Goal: Transaction & Acquisition: Purchase product/service

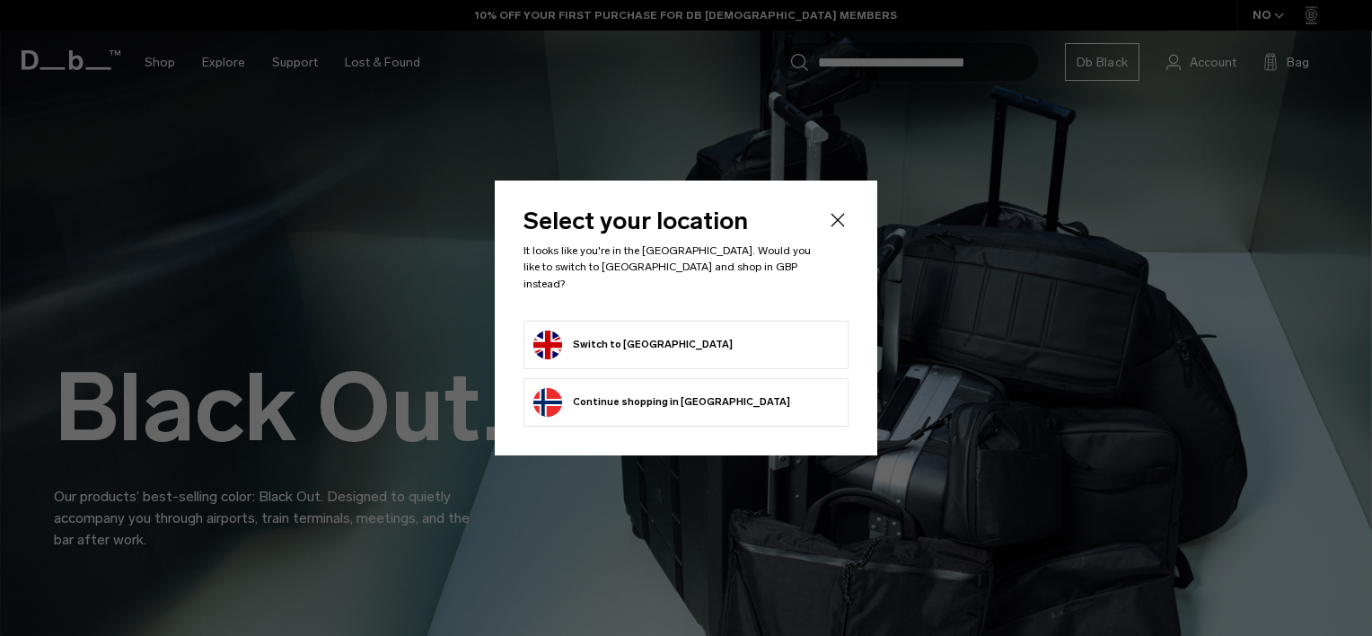
click at [666, 394] on button "Continue browsing Norway store Continue shopping in Norway" at bounding box center [661, 402] width 257 height 29
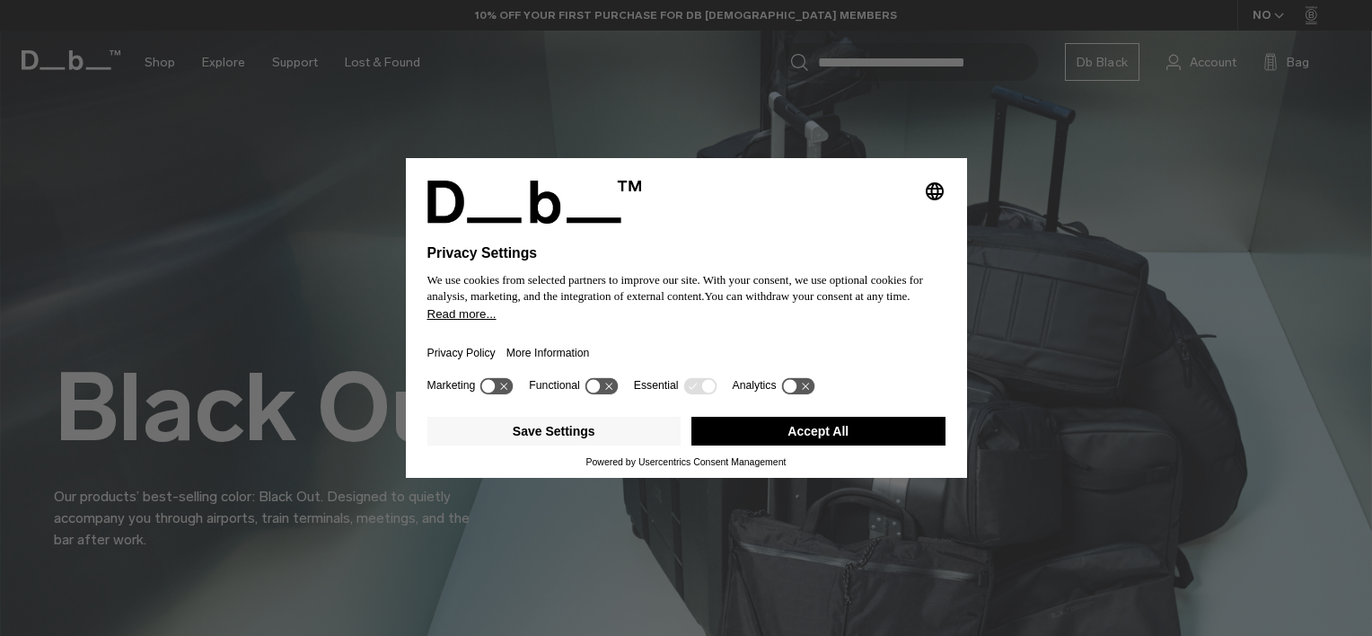
click at [758, 438] on button "Accept All" at bounding box center [818, 431] width 254 height 29
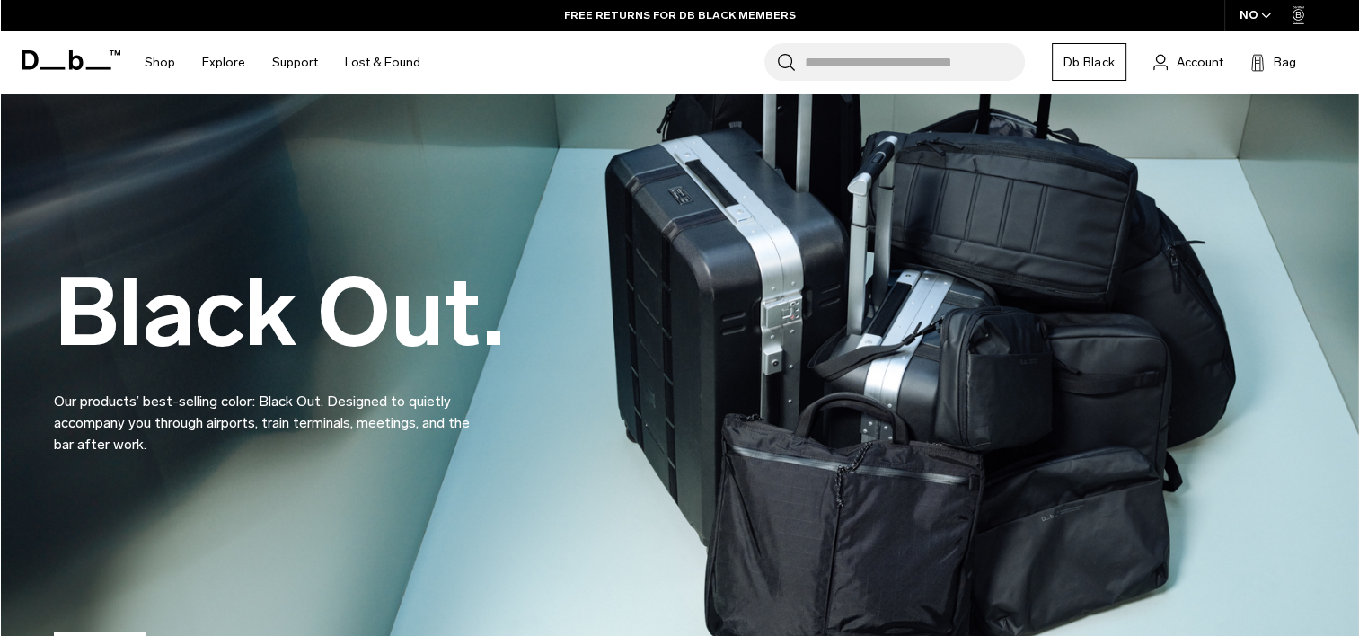
scroll to position [90, 0]
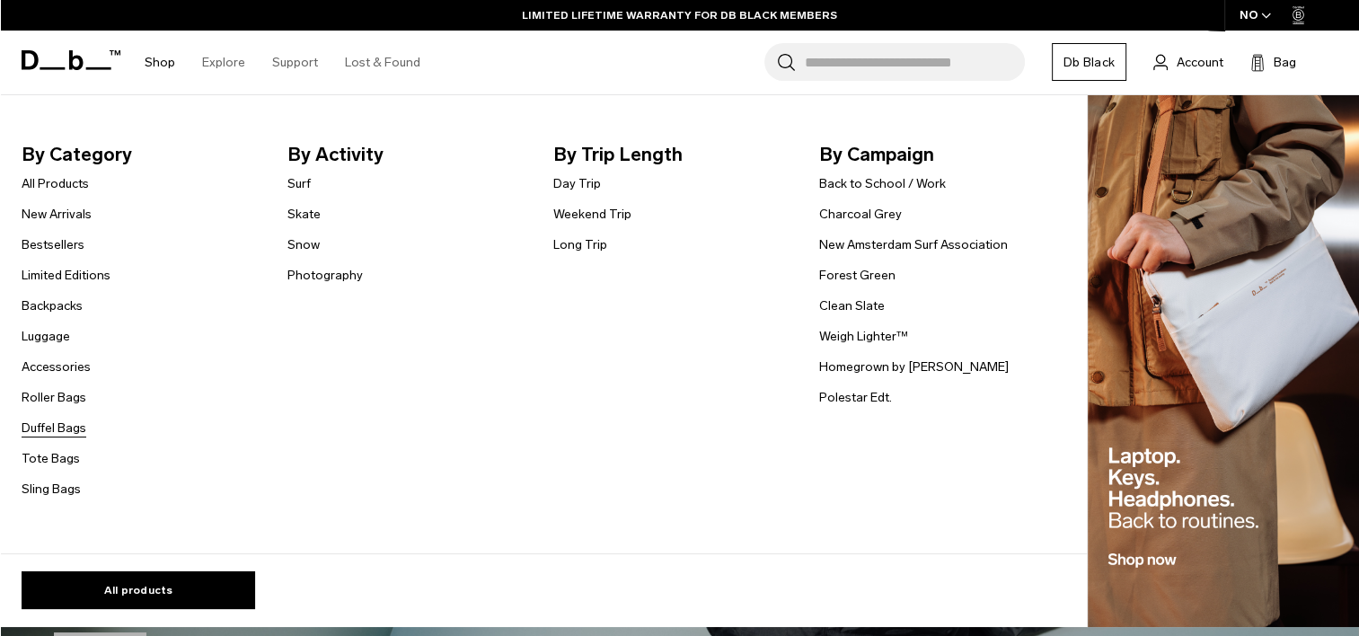
click at [61, 429] on link "Duffel Bags" at bounding box center [54, 427] width 65 height 19
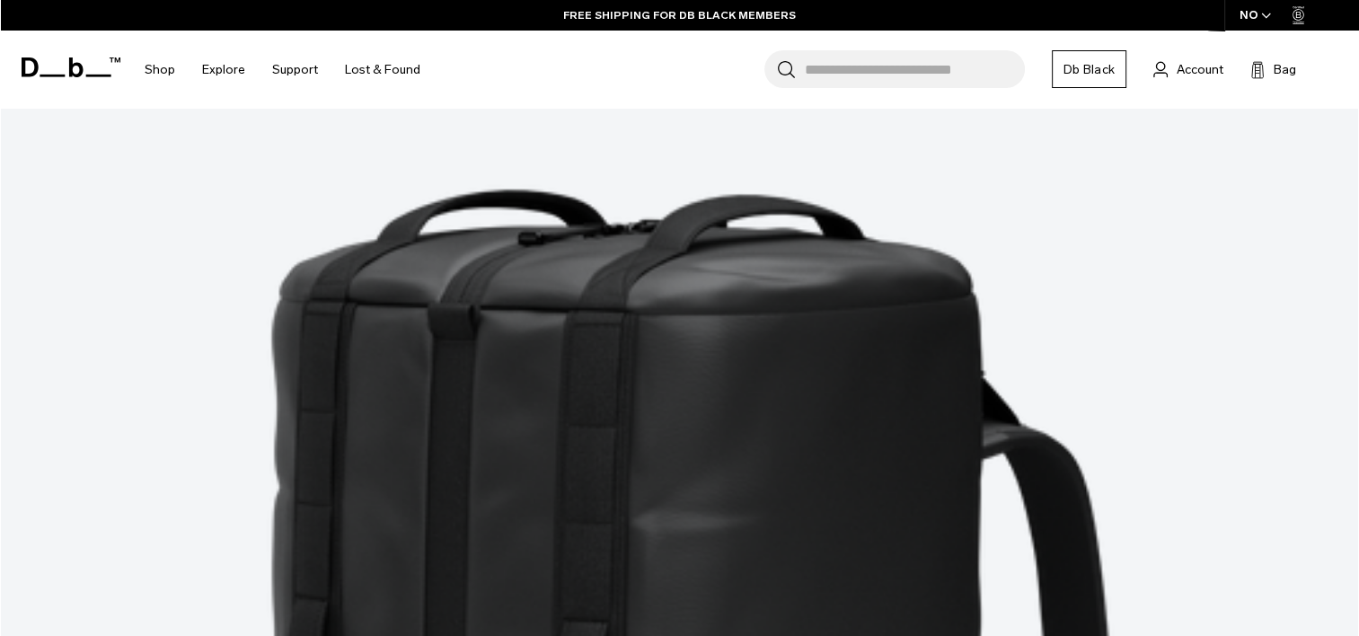
scroll to position [4143, 0]
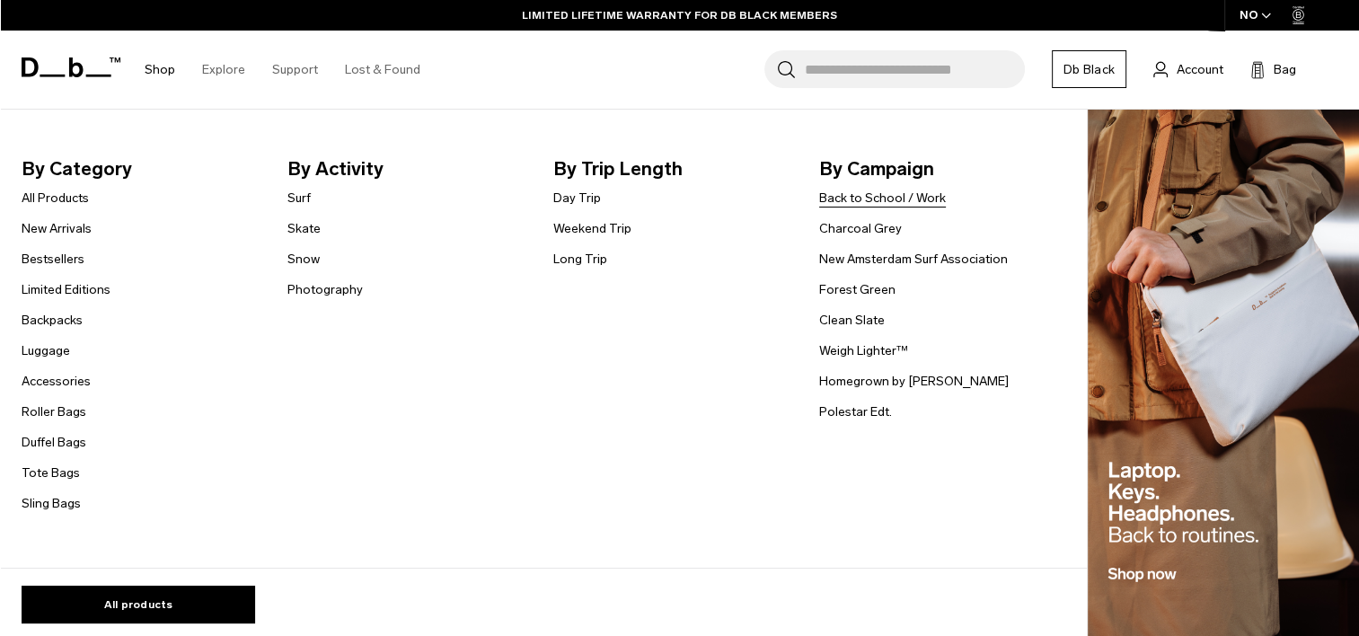
click at [876, 199] on link "Back to School / Work" at bounding box center [882, 198] width 127 height 19
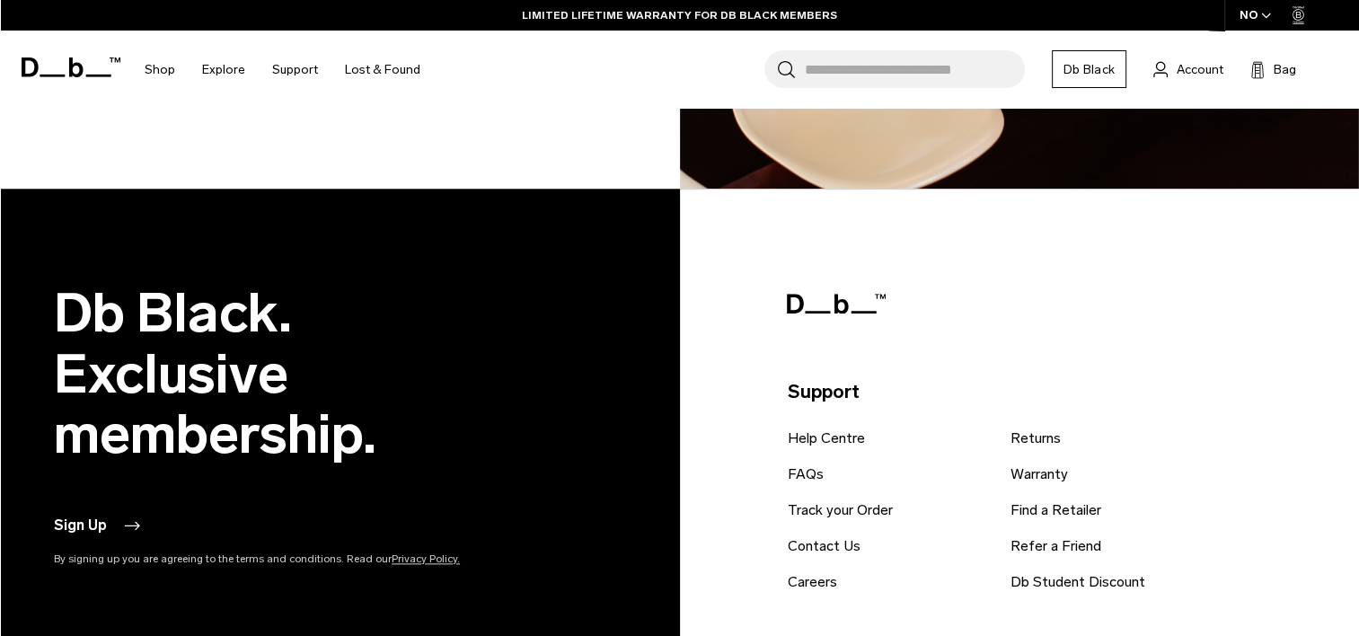
scroll to position [9070, 0]
